Goal: Transaction & Acquisition: Purchase product/service

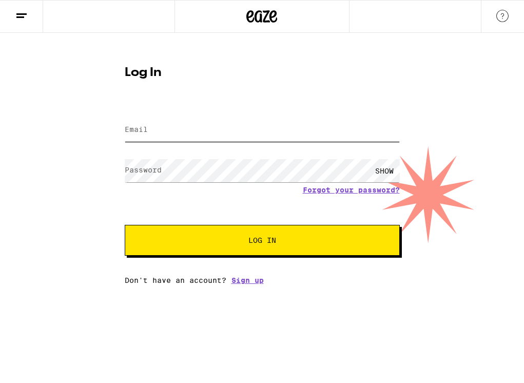
type input "[EMAIL_ADDRESS][DOMAIN_NAME]"
click at [241, 234] on button "Log In" at bounding box center [262, 240] width 275 height 31
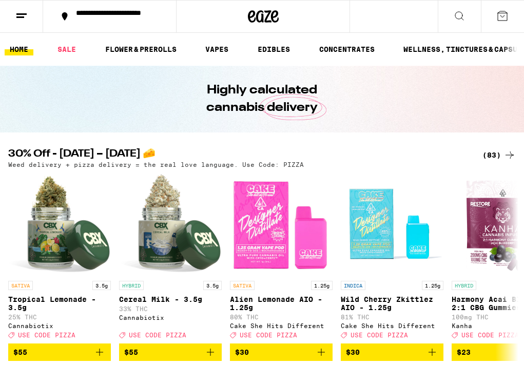
click at [96, 12] on div "**********" at bounding box center [116, 16] width 90 height 14
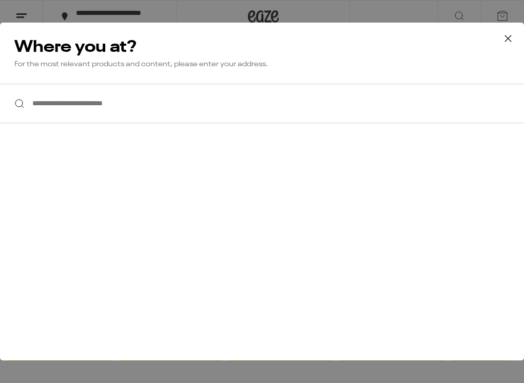
click at [129, 100] on input "**********" at bounding box center [262, 104] width 524 height 40
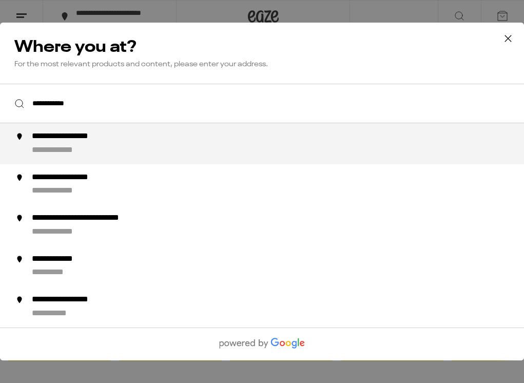
click at [141, 150] on div "**********" at bounding box center [283, 143] width 502 height 25
type input "**********"
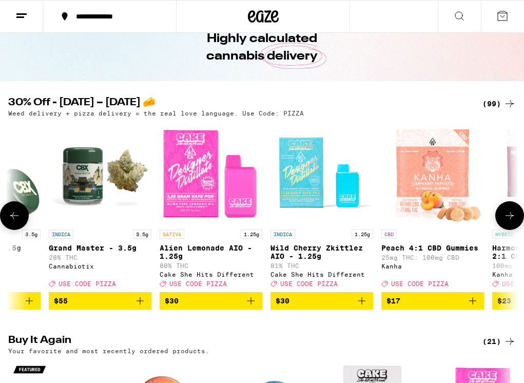
scroll to position [0, 184]
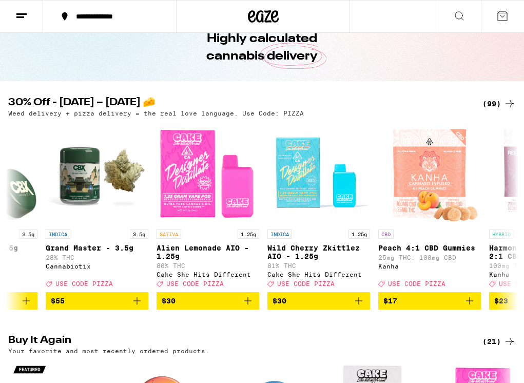
click at [495, 101] on div "(99)" at bounding box center [499, 104] width 33 height 12
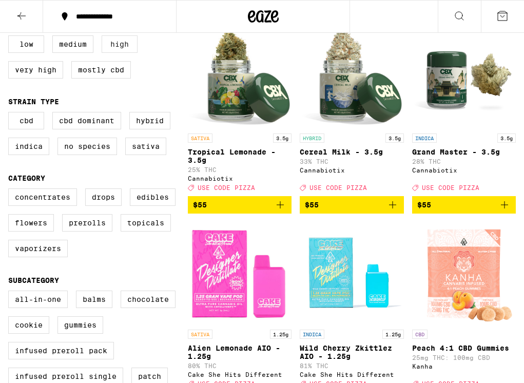
scroll to position [144, 0]
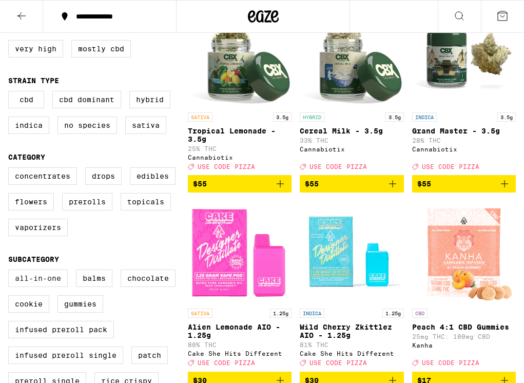
click at [47, 287] on label "All-In-One" at bounding box center [38, 278] width 60 height 17
click at [11, 272] on input "All-In-One" at bounding box center [10, 271] width 1 height 1
checkbox input "true"
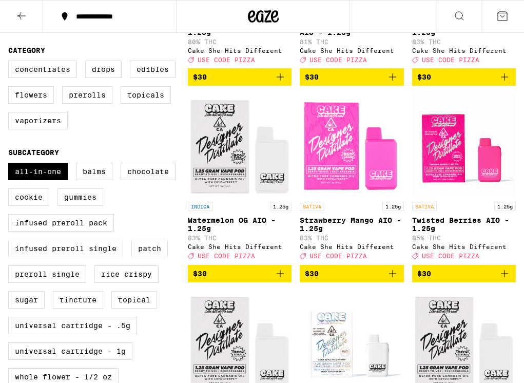
scroll to position [251, 0]
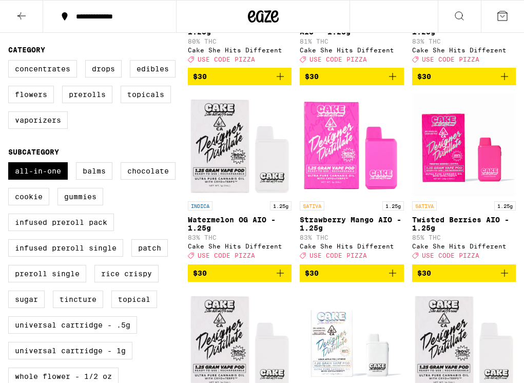
click at [503, 279] on icon "Add to bag" at bounding box center [505, 273] width 12 height 12
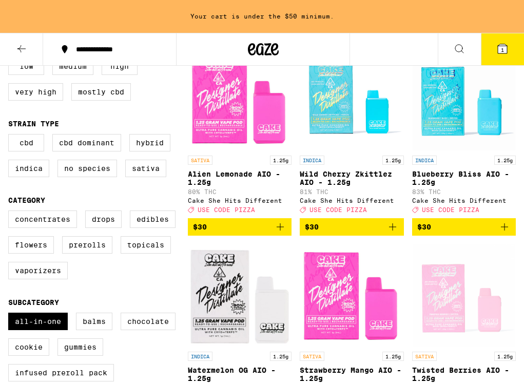
scroll to position [128, 0]
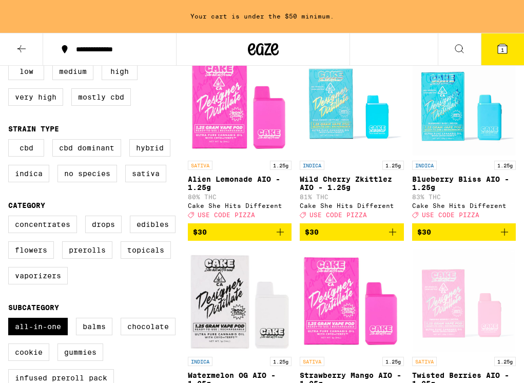
click at [392, 236] on icon "Add to bag" at bounding box center [393, 232] width 12 height 12
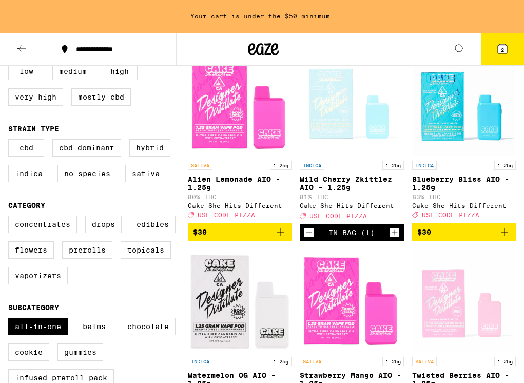
scroll to position [96, 0]
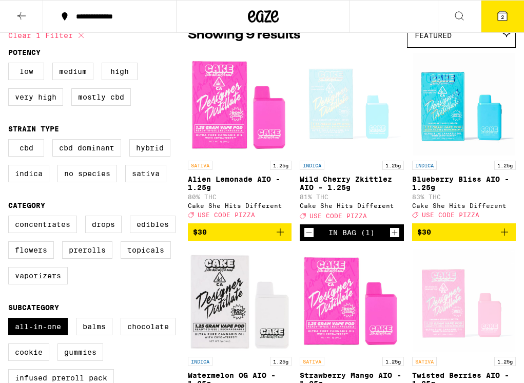
click at [507, 15] on icon at bounding box center [502, 15] width 9 height 9
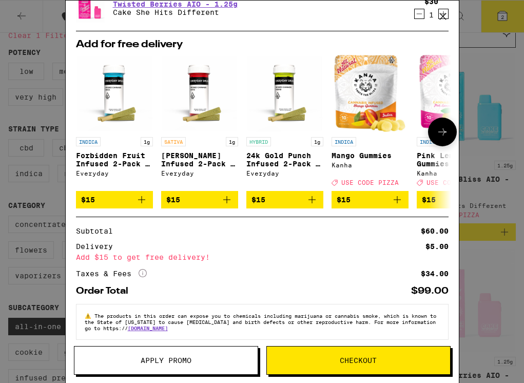
scroll to position [90, 0]
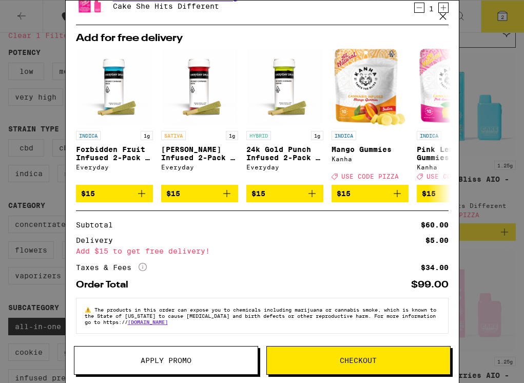
click at [157, 368] on button "Apply Promo" at bounding box center [166, 360] width 184 height 29
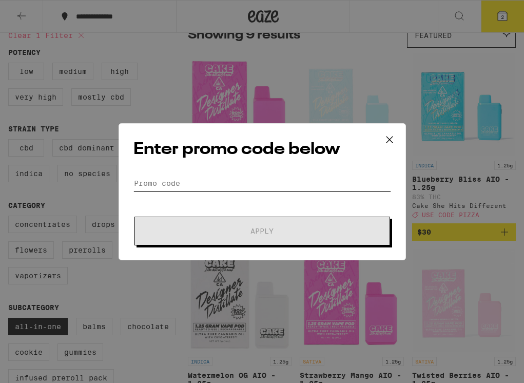
click at [213, 178] on input "Promo Code" at bounding box center [263, 183] width 258 height 15
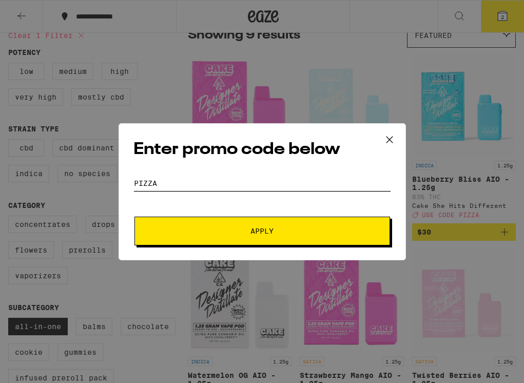
type input "pizza"
click at [311, 238] on button "Apply" at bounding box center [263, 231] width 256 height 29
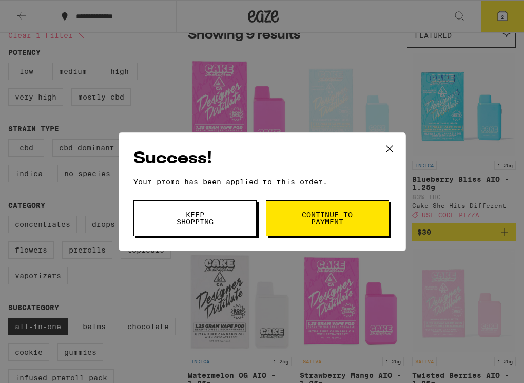
click at [327, 217] on span "Continue to payment" at bounding box center [327, 218] width 52 height 14
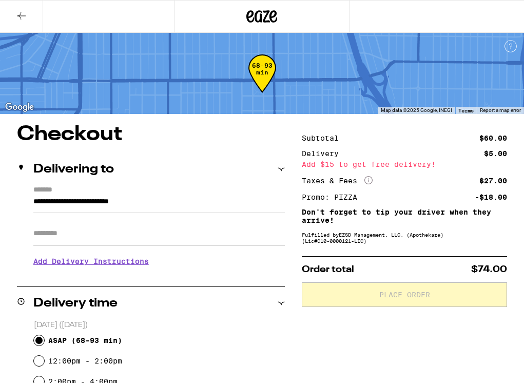
click at [369, 182] on icon "More Info" at bounding box center [369, 180] width 8 height 8
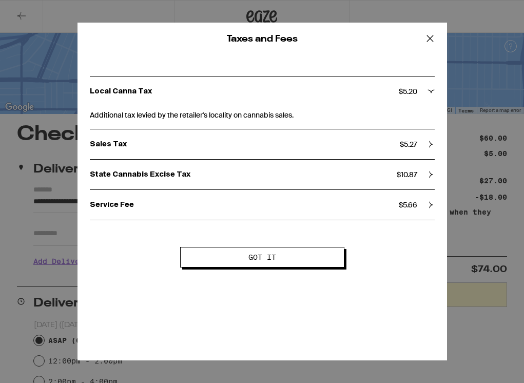
click at [432, 39] on icon at bounding box center [430, 38] width 15 height 15
